Goal: Task Accomplishment & Management: Complete application form

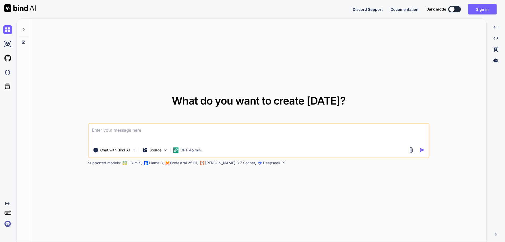
click at [8, 220] on img at bounding box center [7, 223] width 9 height 9
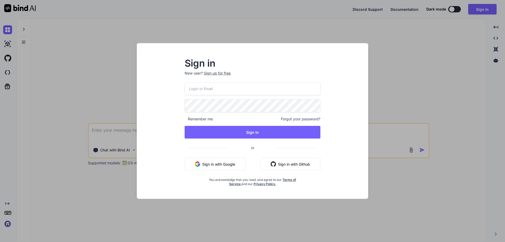
click at [244, 152] on span "or" at bounding box center [253, 147] width 46 height 13
click at [216, 76] on p "New user? Sign up for free" at bounding box center [253, 76] width 136 height 12
click at [211, 72] on div "Sign up for free" at bounding box center [217, 72] width 27 height 5
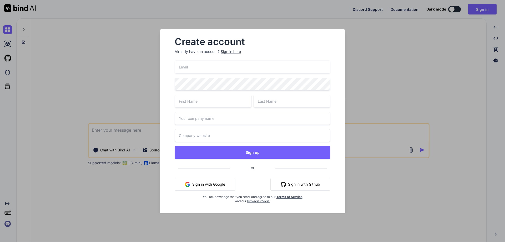
click at [203, 69] on input "email" at bounding box center [253, 66] width 156 height 13
paste input "[EMAIL_ADDRESS][DOMAIN_NAME]"
type input "[EMAIL_ADDRESS][DOMAIN_NAME]"
type input "test"
type input "r"
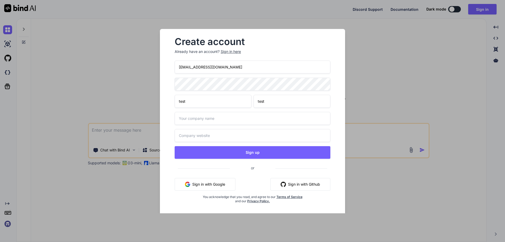
type input "test"
type input "test1"
type input "test1.com"
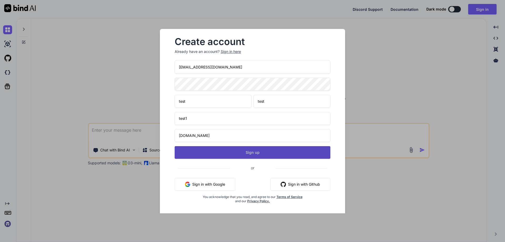
click at [253, 157] on button "Sign up" at bounding box center [253, 152] width 156 height 13
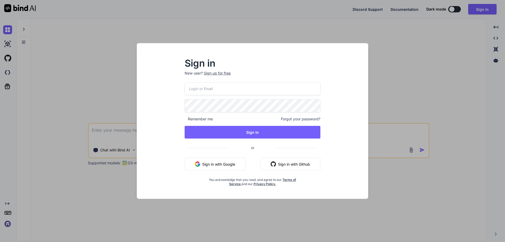
click at [194, 81] on p "New user? Sign up for free" at bounding box center [253, 76] width 136 height 12
click at [194, 85] on input "email" at bounding box center [253, 88] width 136 height 13
paste input "[EMAIL_ADDRESS][DOMAIN_NAME]"
type input "[EMAIL_ADDRESS][DOMAIN_NAME]"
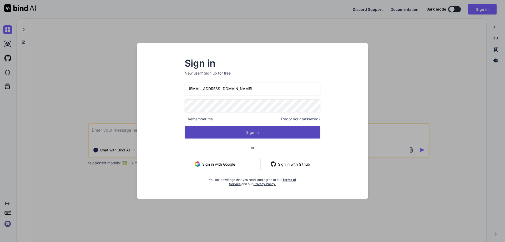
click at [252, 138] on button "Sign In" at bounding box center [253, 132] width 136 height 13
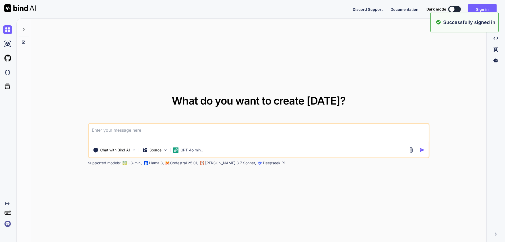
type textarea "x"
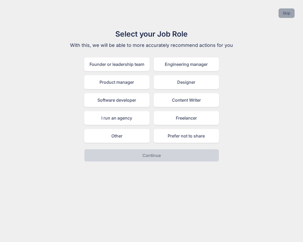
click at [287, 17] on button "Skip" at bounding box center [286, 12] width 16 height 9
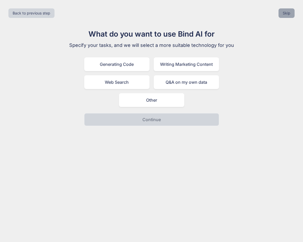
click at [287, 17] on button "Skip" at bounding box center [286, 12] width 16 height 9
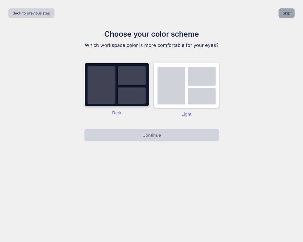
click at [287, 17] on button "Skip" at bounding box center [286, 12] width 16 height 9
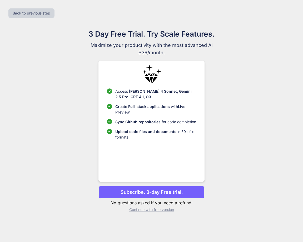
click at [287, 17] on div "Back to previous step" at bounding box center [151, 13] width 294 height 18
click at [148, 207] on p "Continue with free version" at bounding box center [151, 209] width 106 height 5
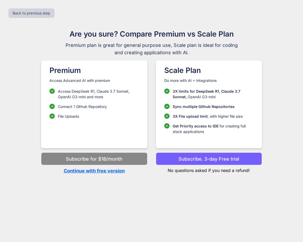
click at [148, 208] on div "Back to previous step Are you sure? Compare Premium vs Scale Plan Premium plan …" at bounding box center [151, 121] width 303 height 242
click at [89, 170] on p "Continue with free version" at bounding box center [94, 170] width 106 height 7
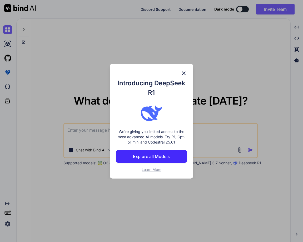
click at [83, 168] on div "Introducing DeepSeek R1 We're giving you limited access to the most advanced AI…" at bounding box center [151, 121] width 303 height 242
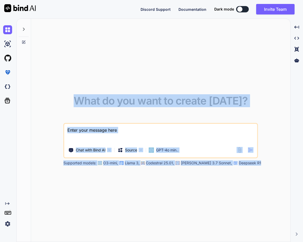
drag, startPoint x: 260, startPoint y: 160, endPoint x: 252, endPoint y: 201, distance: 41.5
click at [252, 201] on div "What do you want to create today? Chat with Bind AI Source GPT-4o min.. Support…" at bounding box center [160, 130] width 259 height 223
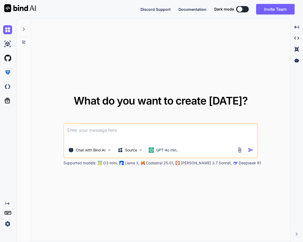
click at [252, 201] on div "What do you want to create today? Chat with Bind AI Source GPT-4o min.. Support…" at bounding box center [160, 130] width 259 height 223
click at [8, 223] on img at bounding box center [7, 223] width 9 height 9
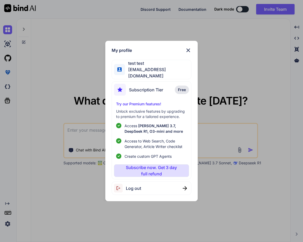
click at [36, 186] on div "My profile test test [EMAIL_ADDRESS][DOMAIN_NAME] Subscription Tier Free Try ou…" at bounding box center [151, 121] width 303 height 242
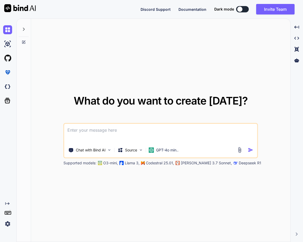
click at [71, 137] on textarea at bounding box center [160, 133] width 193 height 19
type textarea "hello"
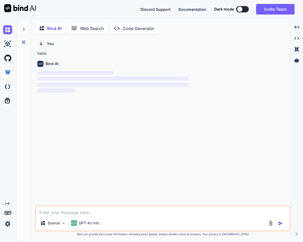
scroll to position [2, 0]
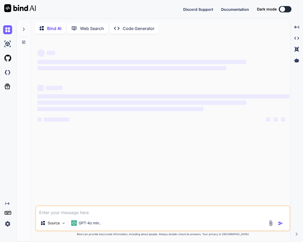
type textarea "x"
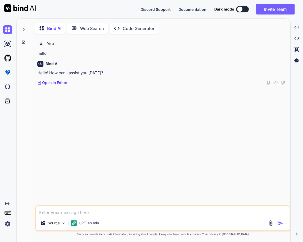
scroll to position [2, 0]
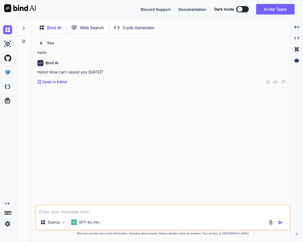
click at [5, 224] on img at bounding box center [7, 223] width 9 height 9
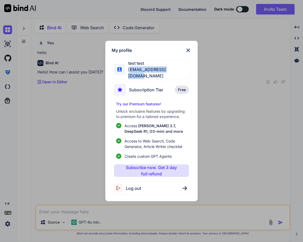
drag, startPoint x: 130, startPoint y: 74, endPoint x: 192, endPoint y: 73, distance: 62.1
click at [192, 73] on div "My profile test test test1test@yopmail.com Subscription Tier Free Try our Premi…" at bounding box center [151, 121] width 93 height 160
drag, startPoint x: 181, startPoint y: 73, endPoint x: 127, endPoint y: 71, distance: 54.2
click at [127, 71] on div "test test test1test@yopmail.com" at bounding box center [152, 69] width 80 height 19
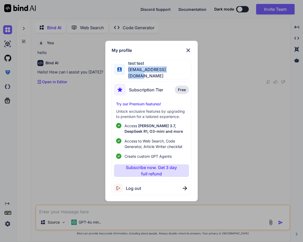
copy span "[EMAIL_ADDRESS][DOMAIN_NAME]"
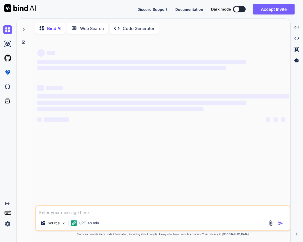
type textarea "x"
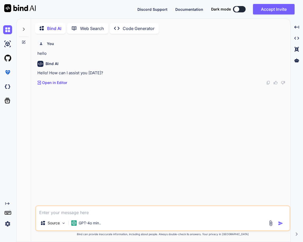
scroll to position [2, 0]
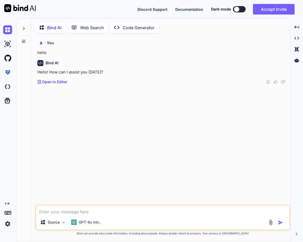
click at [8, 224] on img at bounding box center [7, 223] width 9 height 9
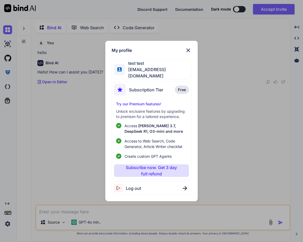
click at [54, 157] on div "My profile test test [EMAIL_ADDRESS][DOMAIN_NAME] Subscription Tier Free Try ou…" at bounding box center [151, 121] width 303 height 242
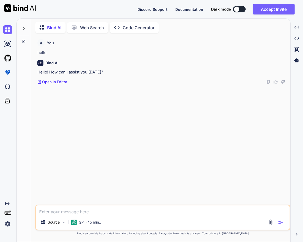
click at [55, 209] on textarea at bounding box center [162, 209] width 253 height 9
type textarea "hello"
click at [114, 217] on div "Source GPT-4o min.." at bounding box center [162, 223] width 253 height 13
click at [67, 211] on textarea "hello" at bounding box center [162, 209] width 253 height 9
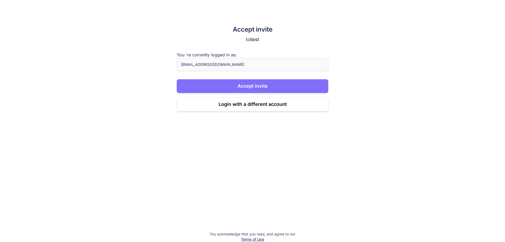
click at [241, 81] on button "Accept invite" at bounding box center [252, 86] width 151 height 14
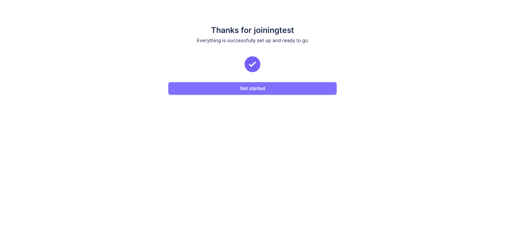
click at [248, 89] on button "Get started" at bounding box center [252, 88] width 168 height 13
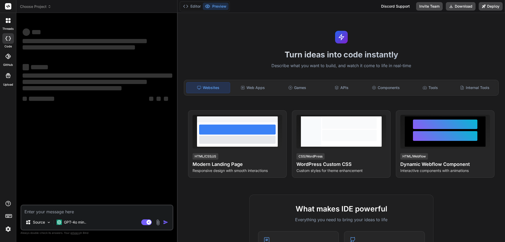
type textarea "x"
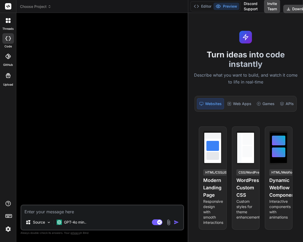
drag, startPoint x: 110, startPoint y: 86, endPoint x: 282, endPoint y: 76, distance: 172.3
click at [282, 76] on div "Choose Project Created with Pixso. Bind AI Web Search Created with Pixso. Code …" at bounding box center [159, 121] width 286 height 242
click at [40, 214] on textarea at bounding box center [102, 209] width 162 height 9
type textarea "heeloo"
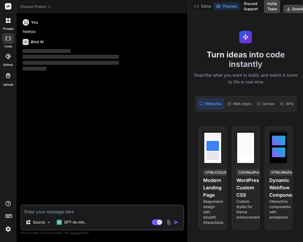
click at [9, 228] on img at bounding box center [8, 228] width 9 height 9
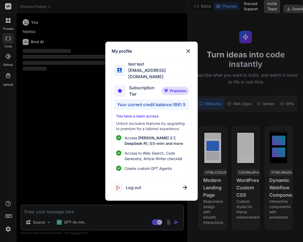
click at [0, 123] on div "My profile test test [EMAIL_ADDRESS][DOMAIN_NAME] Subscription Tier Premium You…" at bounding box center [151, 121] width 303 height 242
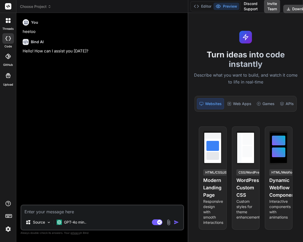
click at [8, 230] on img at bounding box center [8, 228] width 9 height 9
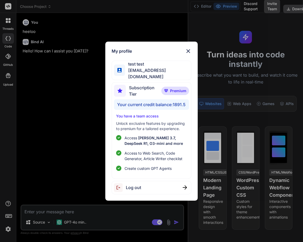
click at [3, 153] on div "My profile test test [EMAIL_ADDRESS][DOMAIN_NAME] Subscription Tier Premium You…" at bounding box center [151, 121] width 303 height 242
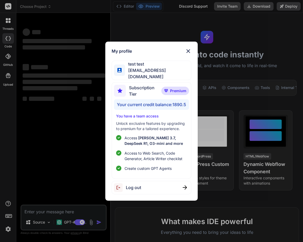
type textarea "x"
